Goal: Information Seeking & Learning: Learn about a topic

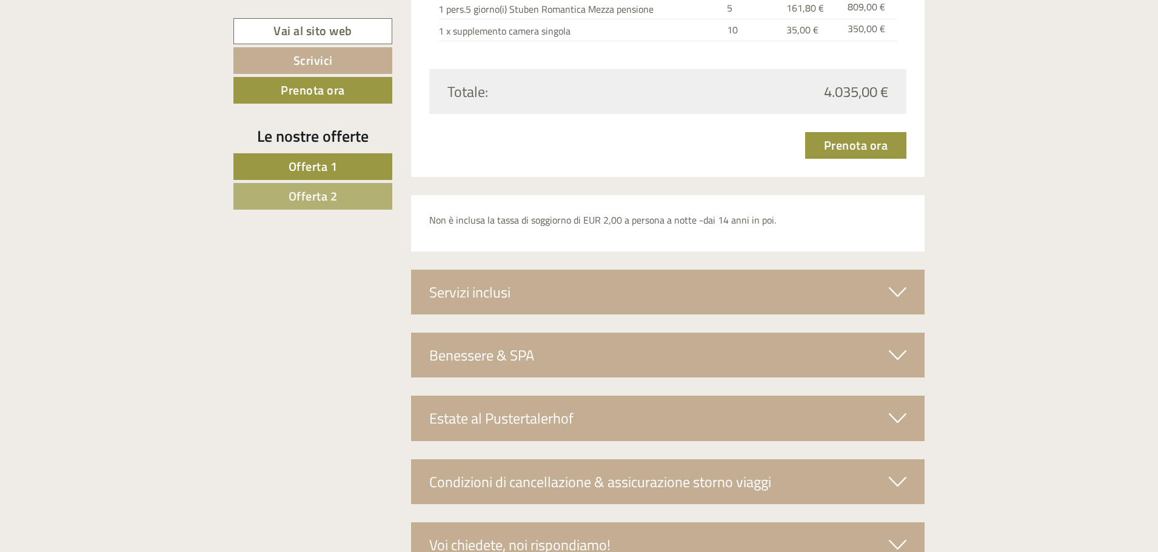
scroll to position [3208, 0]
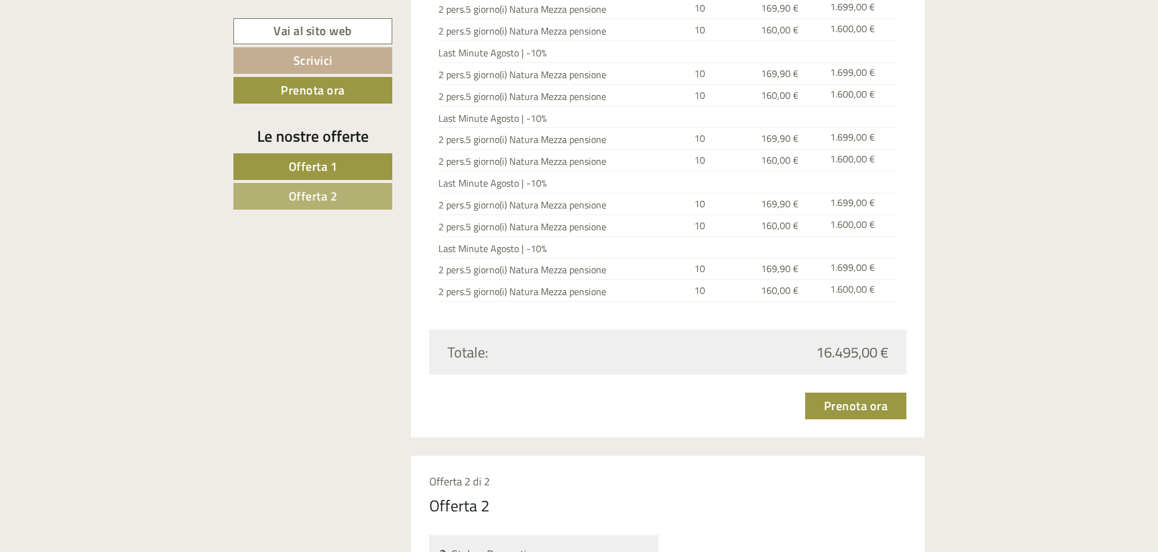
scroll to position [1819, 0]
click at [361, 170] on link "Offerta 1" at bounding box center [312, 166] width 159 height 27
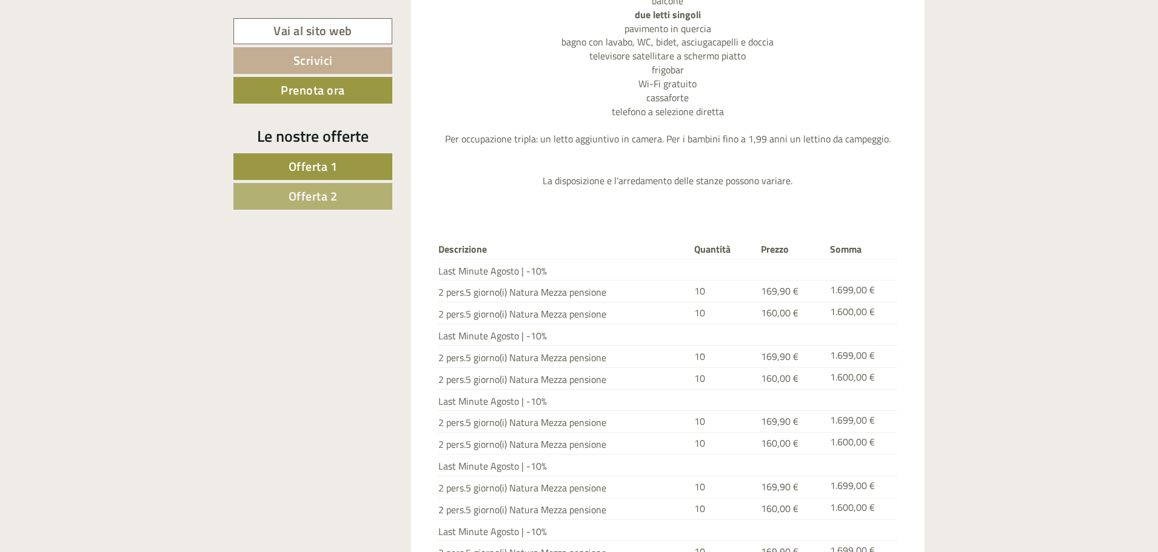
scroll to position [1115, 0]
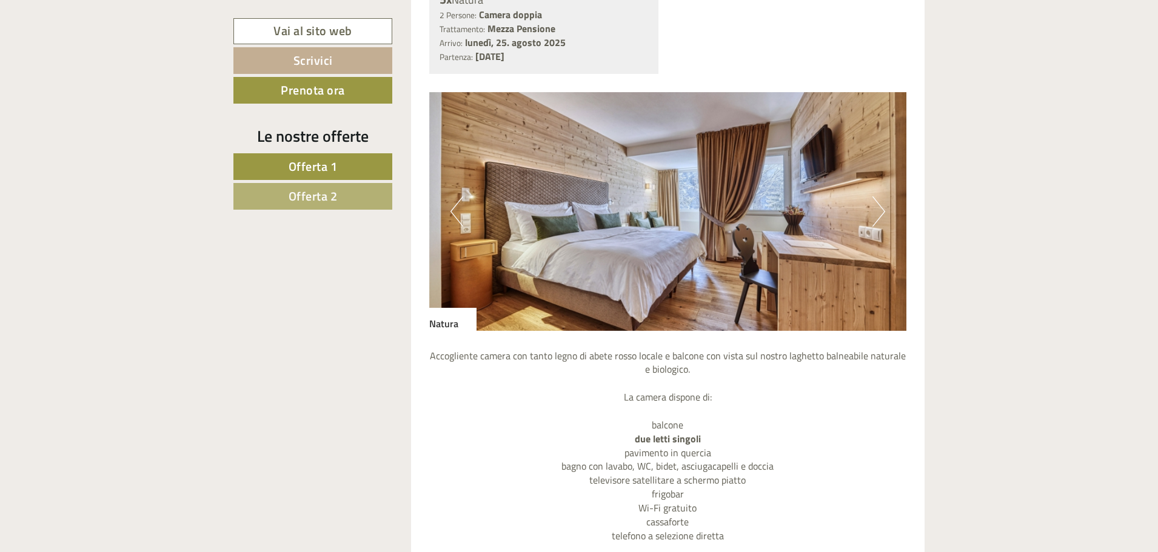
drag, startPoint x: 1080, startPoint y: 5, endPoint x: 1036, endPoint y: 444, distance: 440.7
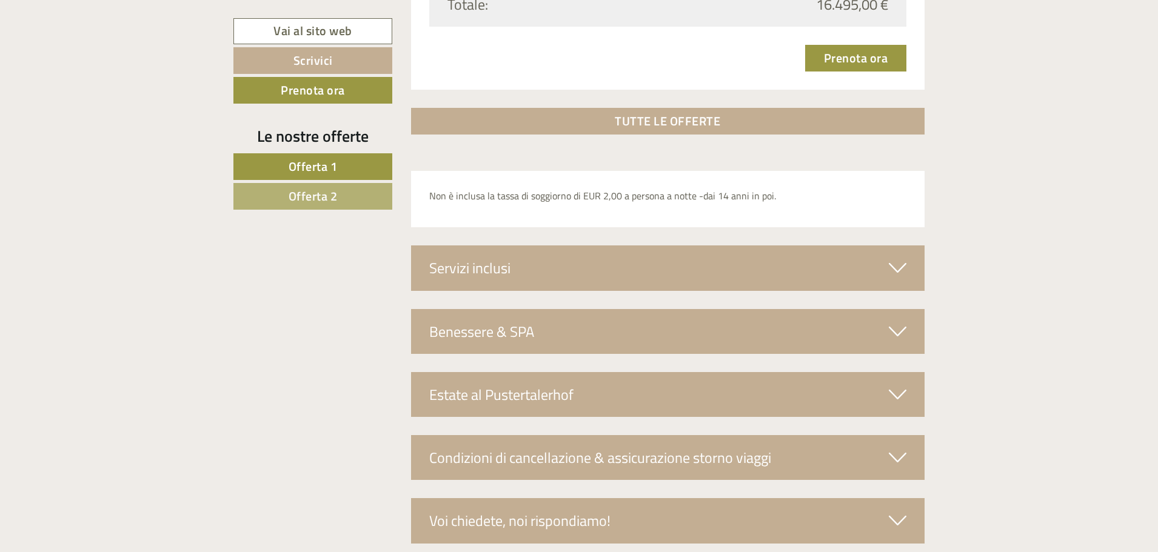
scroll to position [2192, 0]
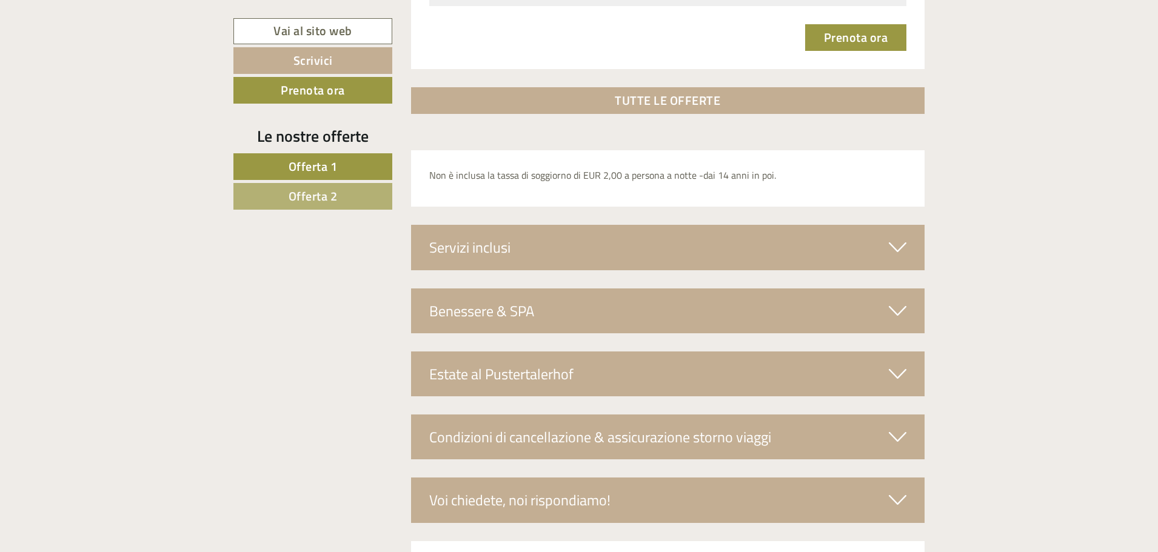
drag, startPoint x: 428, startPoint y: 166, endPoint x: 736, endPoint y: 79, distance: 320.8
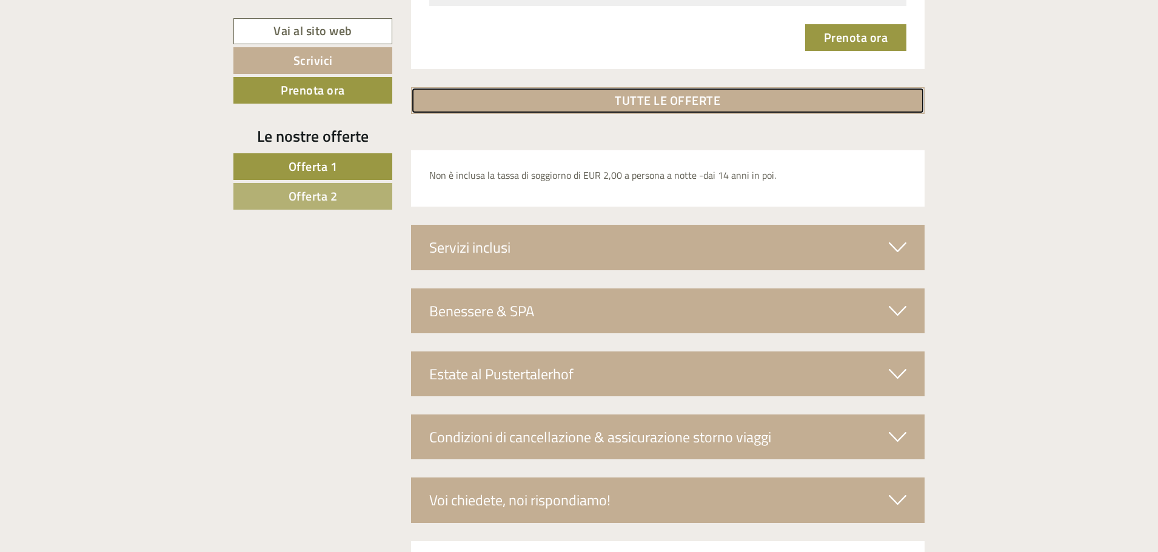
click at [717, 107] on link "TUTTE LE OFFERTE" at bounding box center [668, 100] width 514 height 27
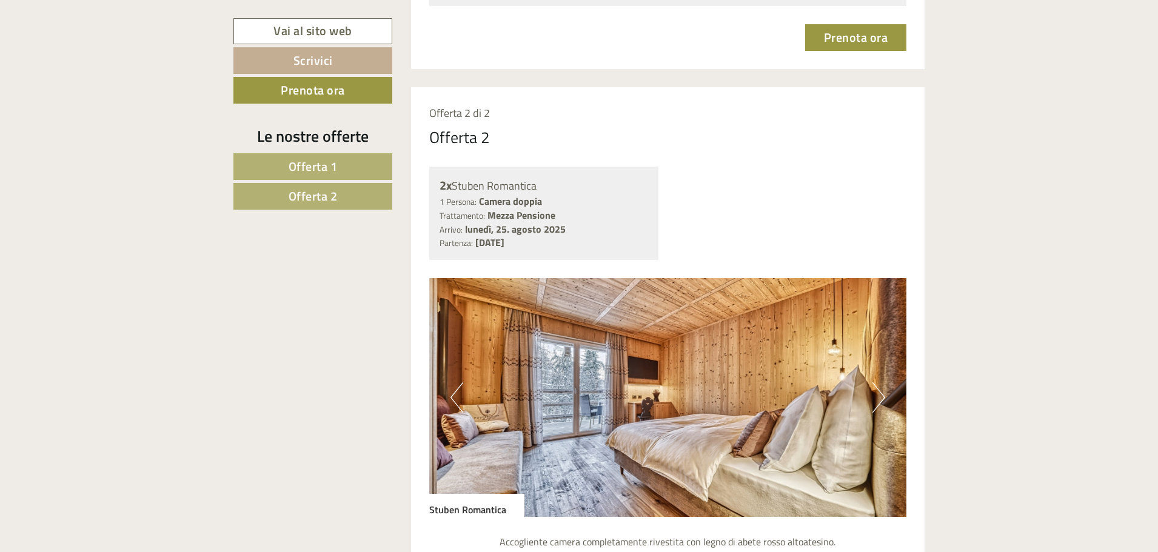
scroll to position [1016, 0]
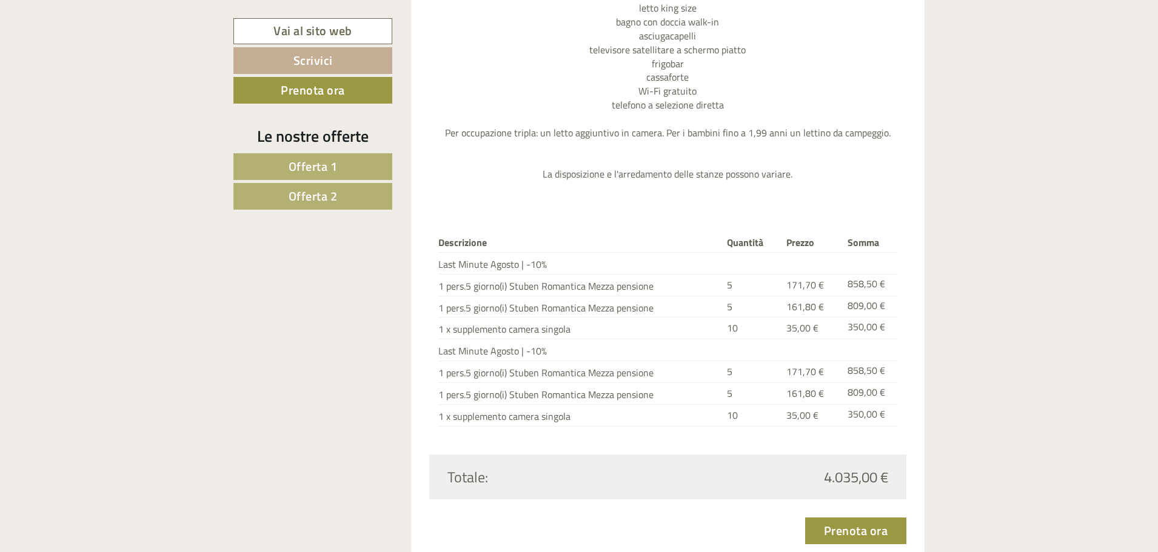
scroll to position [2862, 0]
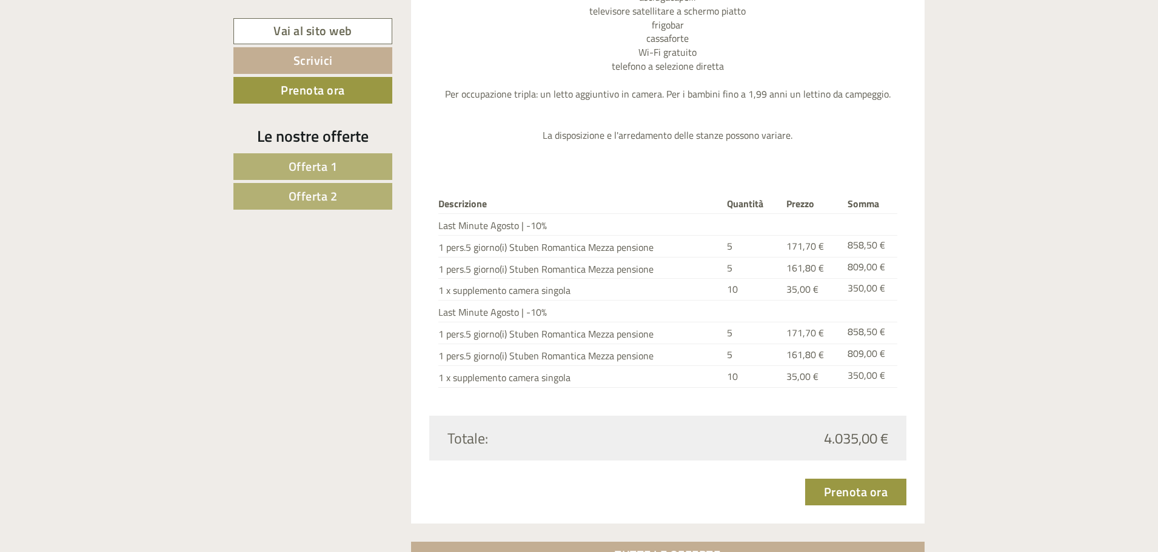
drag, startPoint x: 428, startPoint y: 22, endPoint x: 909, endPoint y: 465, distance: 653.6
copy div "Loremip 3 do 1 Sitamet 8 0c Adipis 0 Elitsed: Doeius tempor Incididuntu: Labor …"
